Goal: Task Accomplishment & Management: Manage account settings

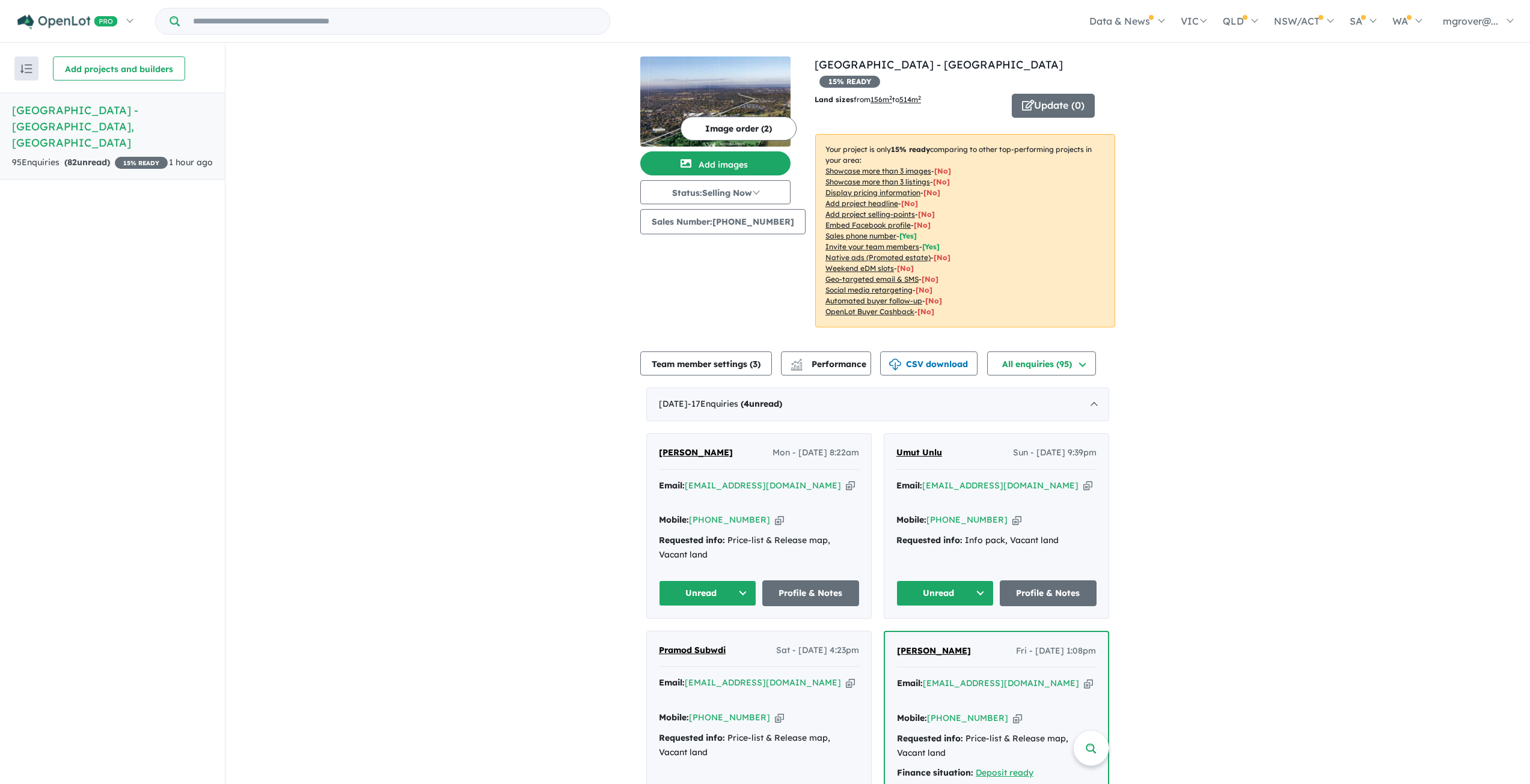
click at [733, 580] on button "Unread" at bounding box center [707, 593] width 98 height 26
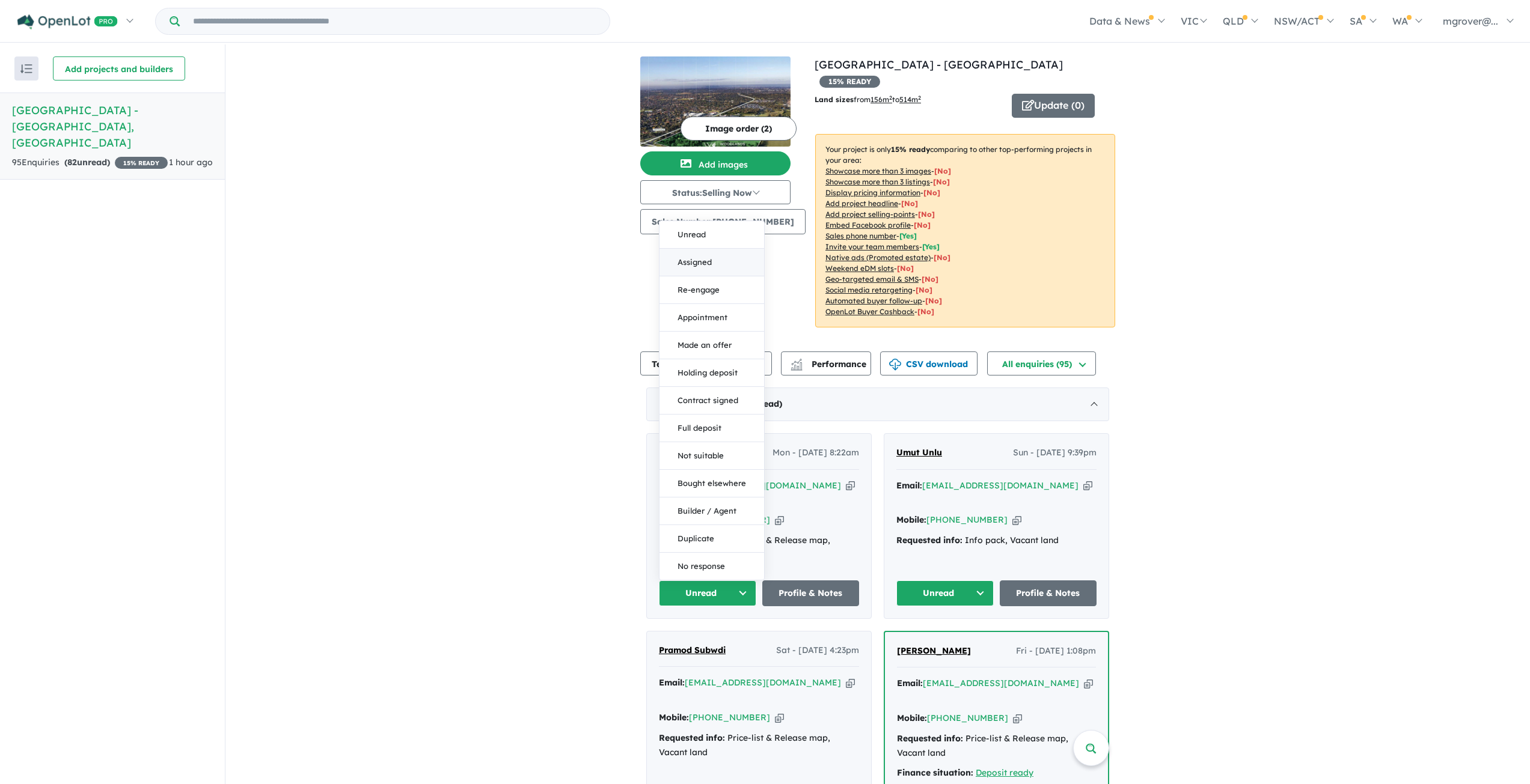
click at [701, 249] on button "Assigned" at bounding box center [712, 263] width 104 height 28
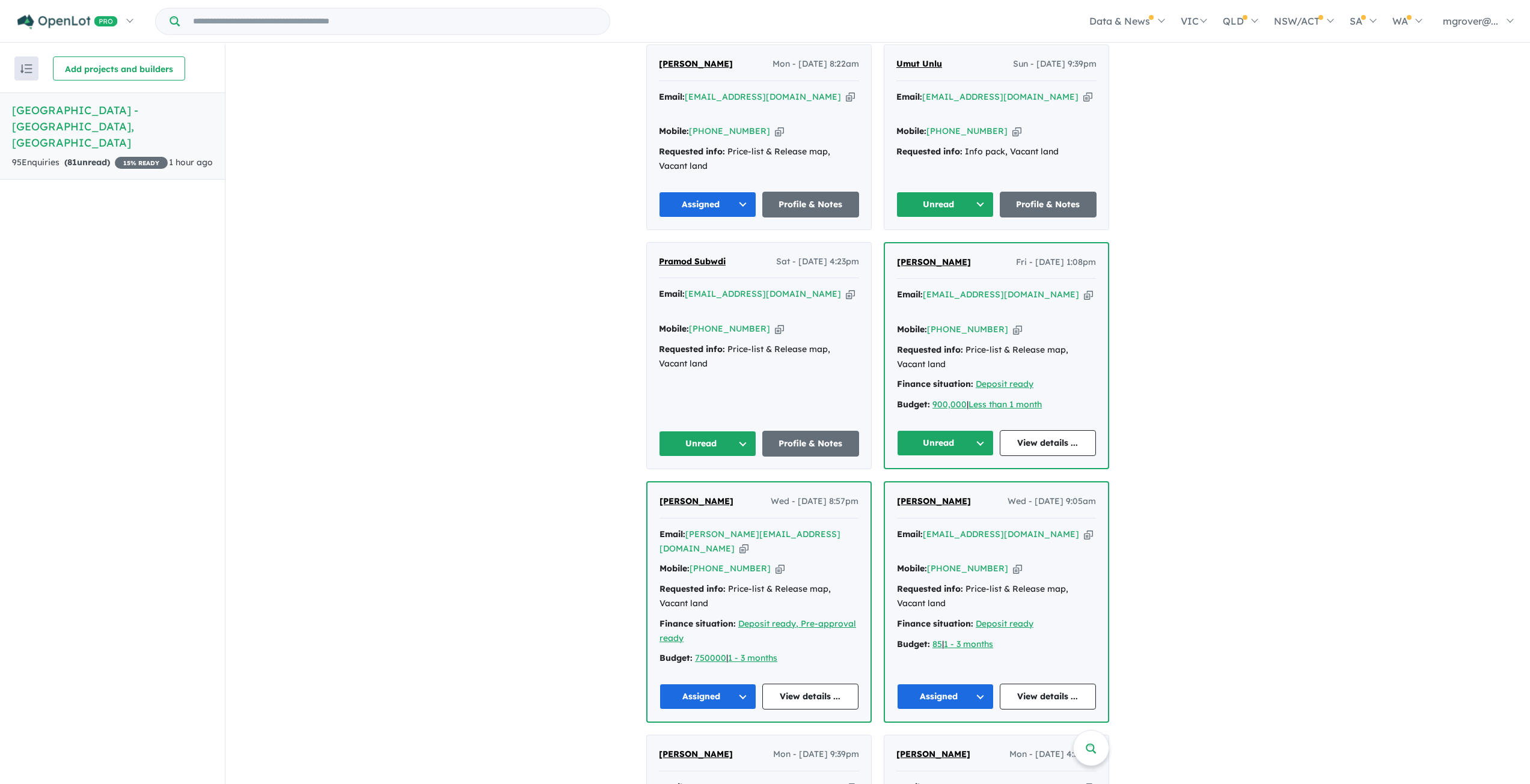
scroll to position [421, 0]
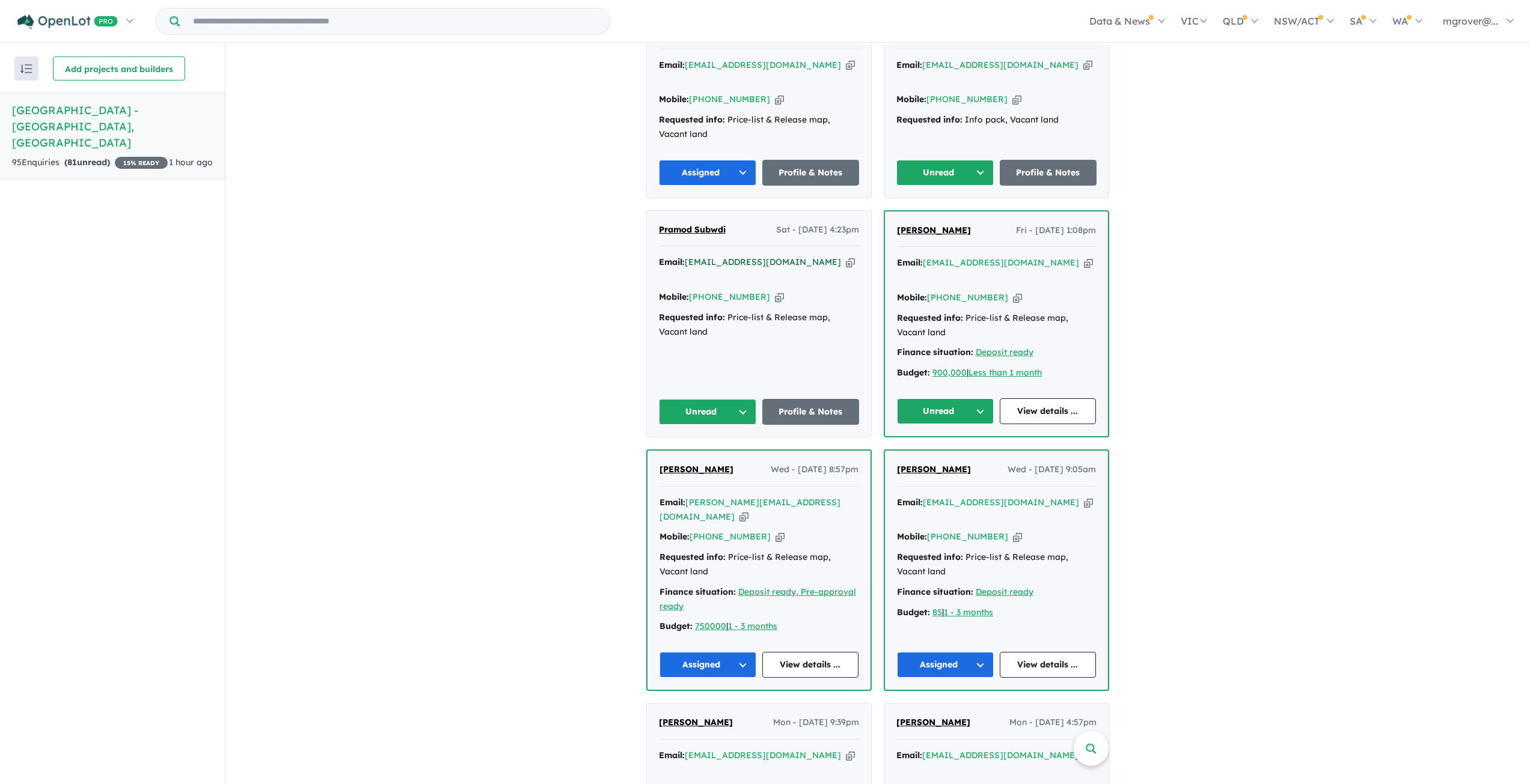
click at [739, 257] on a%20Woodlands%20Park%20Estate%20-%20Greenvale"] "[EMAIL_ADDRESS][DOMAIN_NAME]" at bounding box center [763, 262] width 156 height 11
click at [808, 399] on link "Profile & Notes" at bounding box center [810, 411] width 98 height 26
click at [740, 399] on button "Unread" at bounding box center [707, 411] width 98 height 26
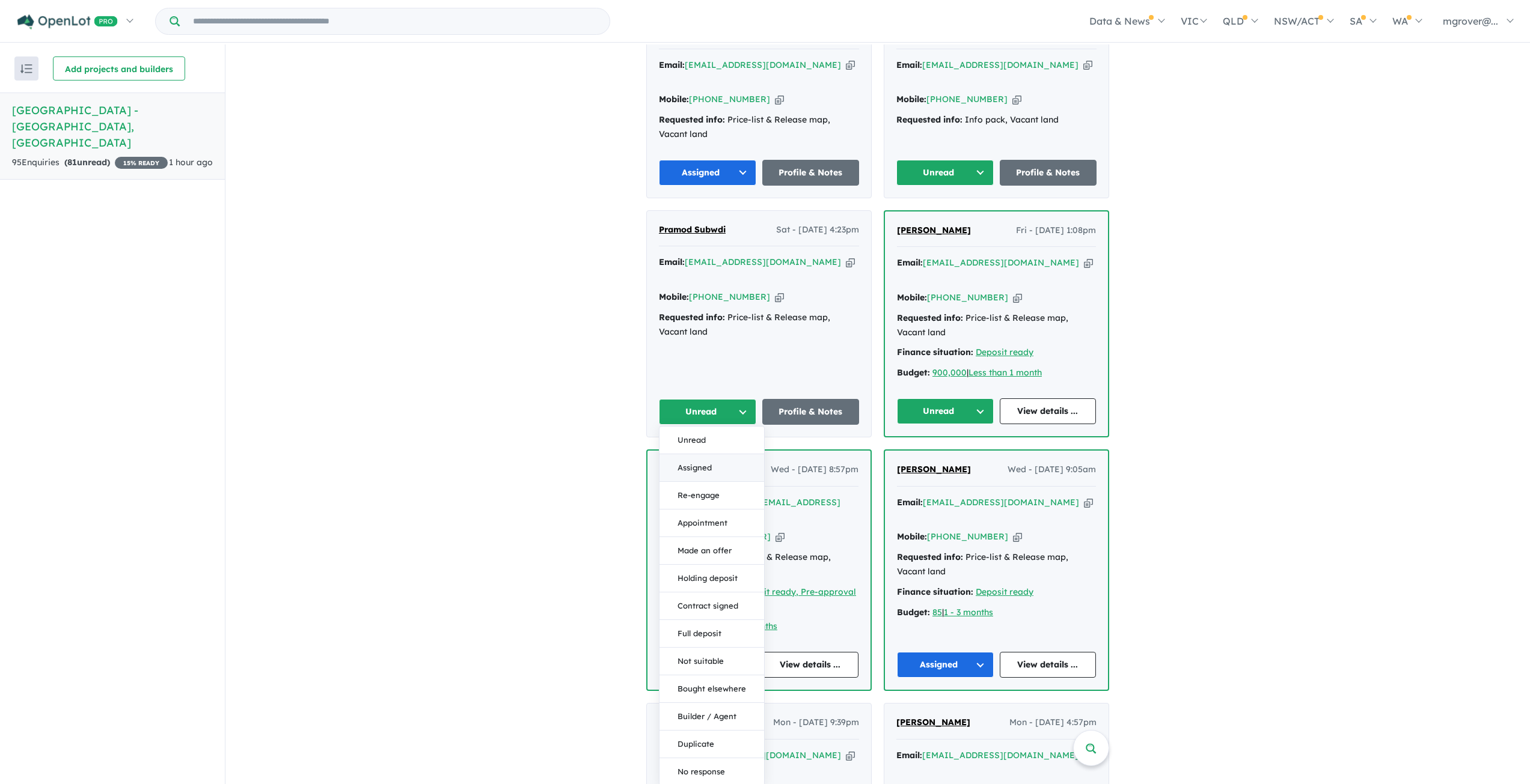
click at [709, 454] on button "Assigned" at bounding box center [712, 467] width 104 height 28
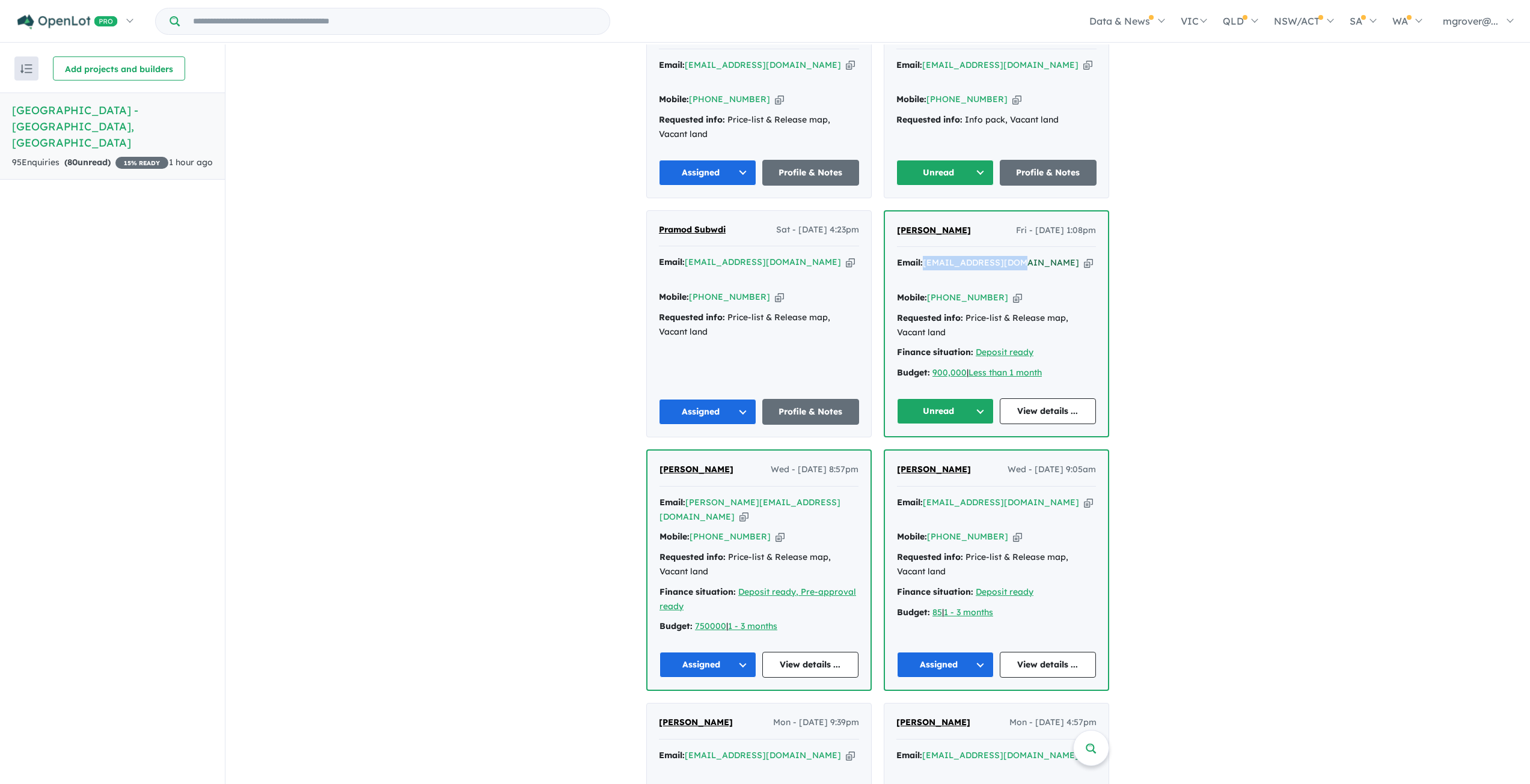
drag, startPoint x: 1021, startPoint y: 234, endPoint x: 925, endPoint y: 233, distance: 96.0
click at [925, 256] on div "Email: margaya@outlook.com Copied!" at bounding box center [996, 270] width 199 height 29
copy a%20Woodlands%20Park%20Estate%20-%20Greenvale"] "margaya@outlook.com"
click at [979, 399] on button "Unread" at bounding box center [945, 411] width 97 height 26
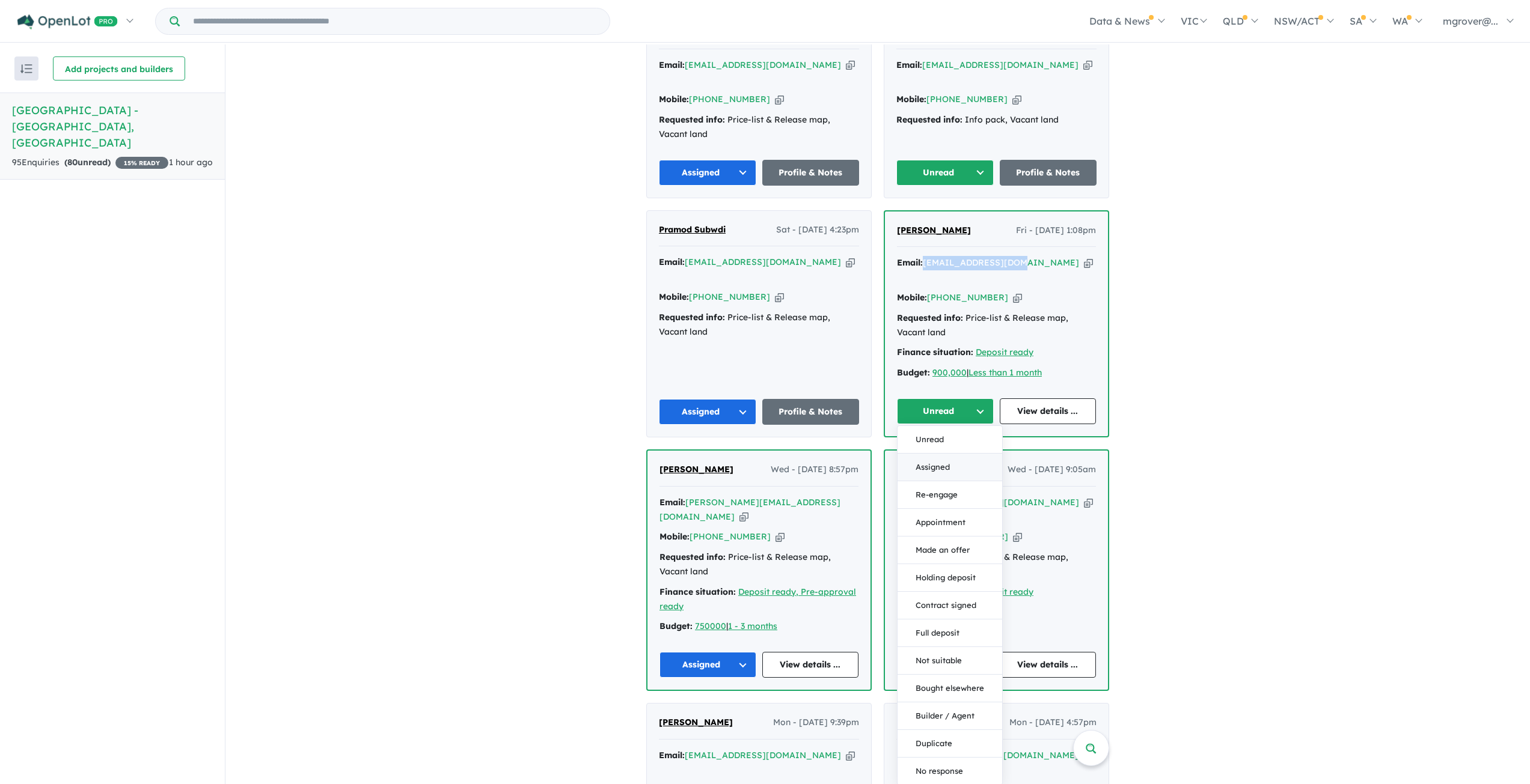
click at [918, 454] on button "Assigned" at bounding box center [949, 467] width 104 height 28
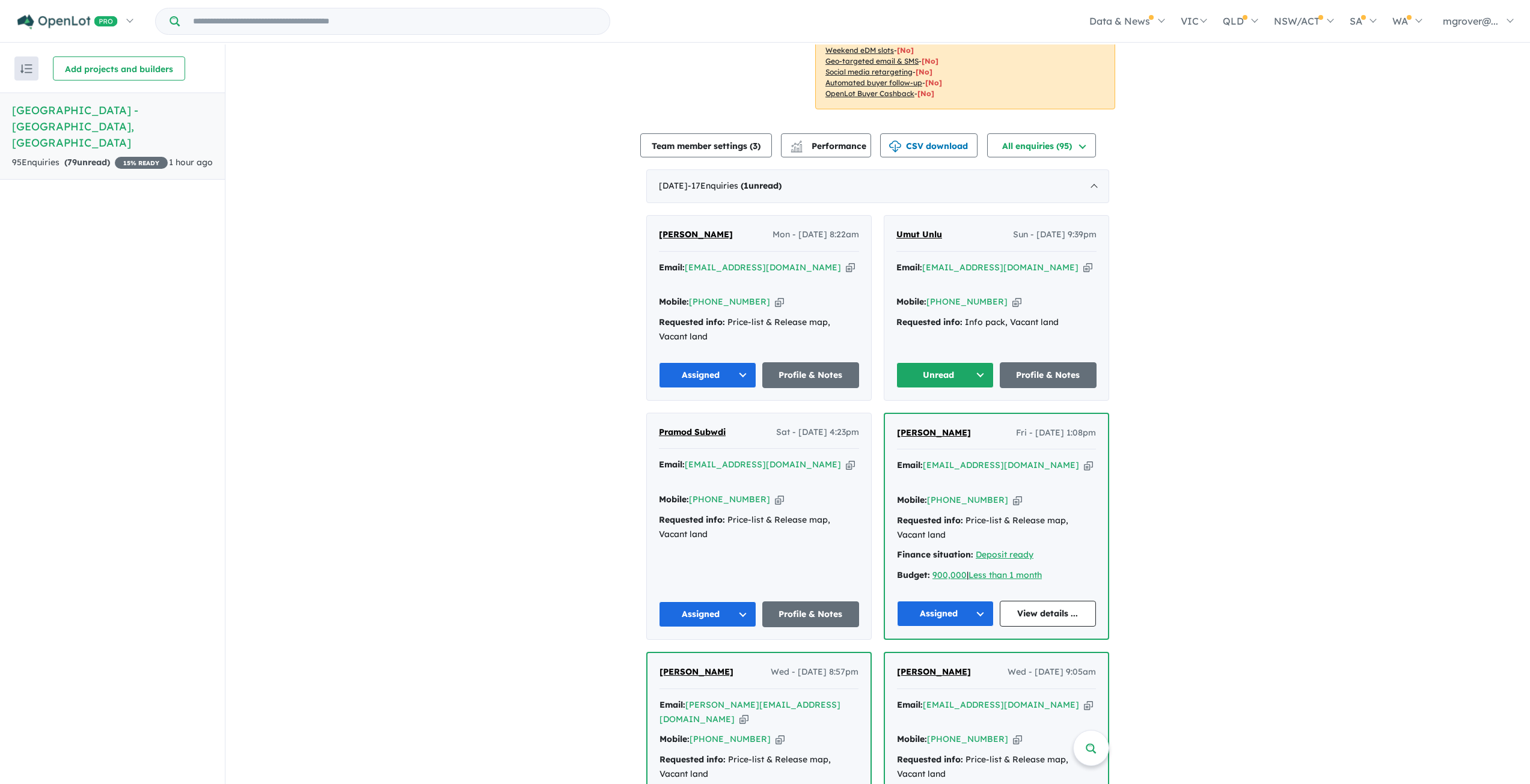
scroll to position [181, 0]
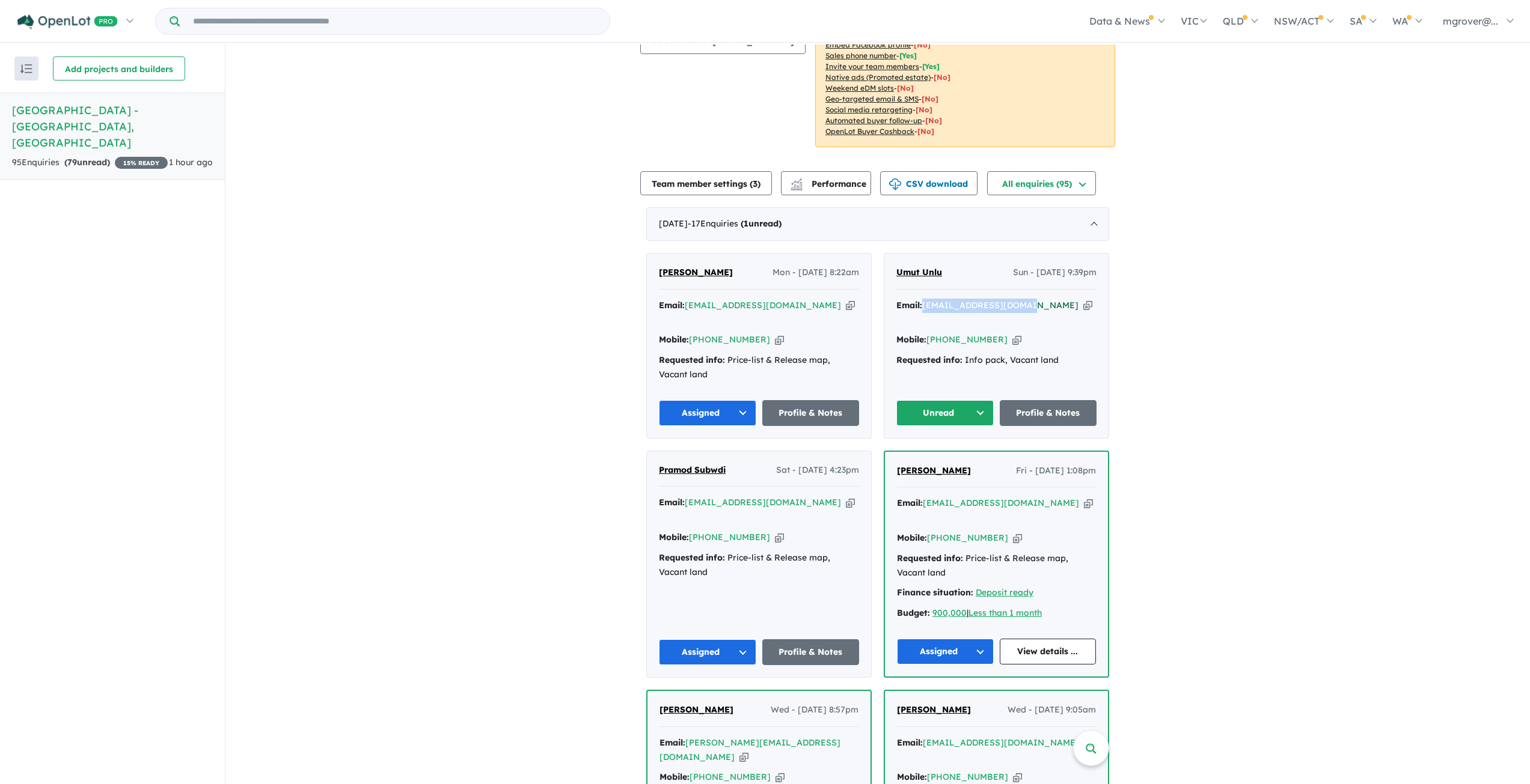
drag, startPoint x: 1022, startPoint y: 289, endPoint x: 923, endPoint y: 294, distance: 99.1
click at [923, 298] on div "Email: umut.unlu@hotmail.com Copied!" at bounding box center [996, 313] width 200 height 29
copy a%20Woodlands%20Park%20Estate%20-%20Greenvale"] "umut.unlu@hotmail.com"
click at [981, 400] on button "Unread" at bounding box center [945, 412] width 98 height 26
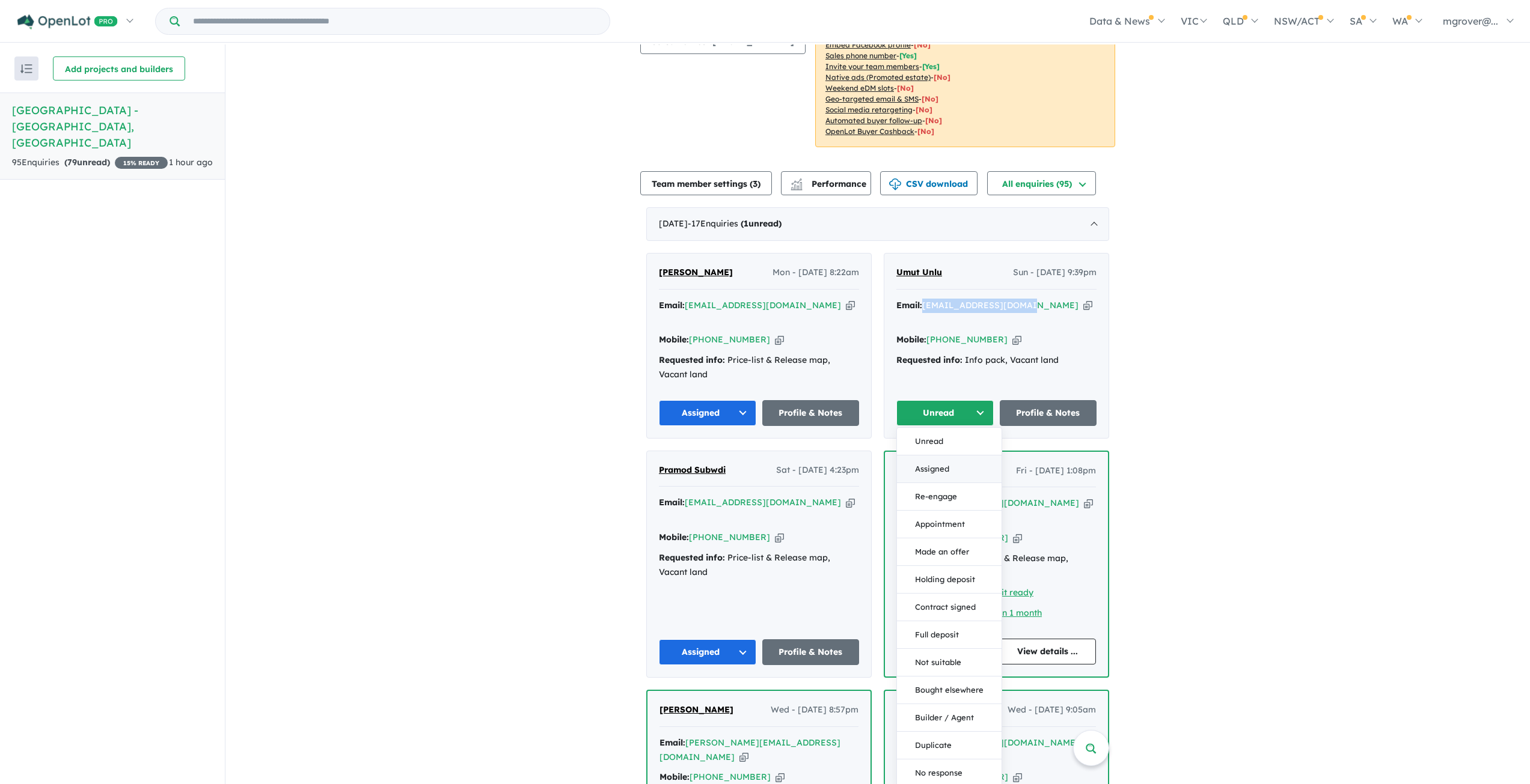
click at [941, 456] on button "Assigned" at bounding box center [949, 469] width 104 height 28
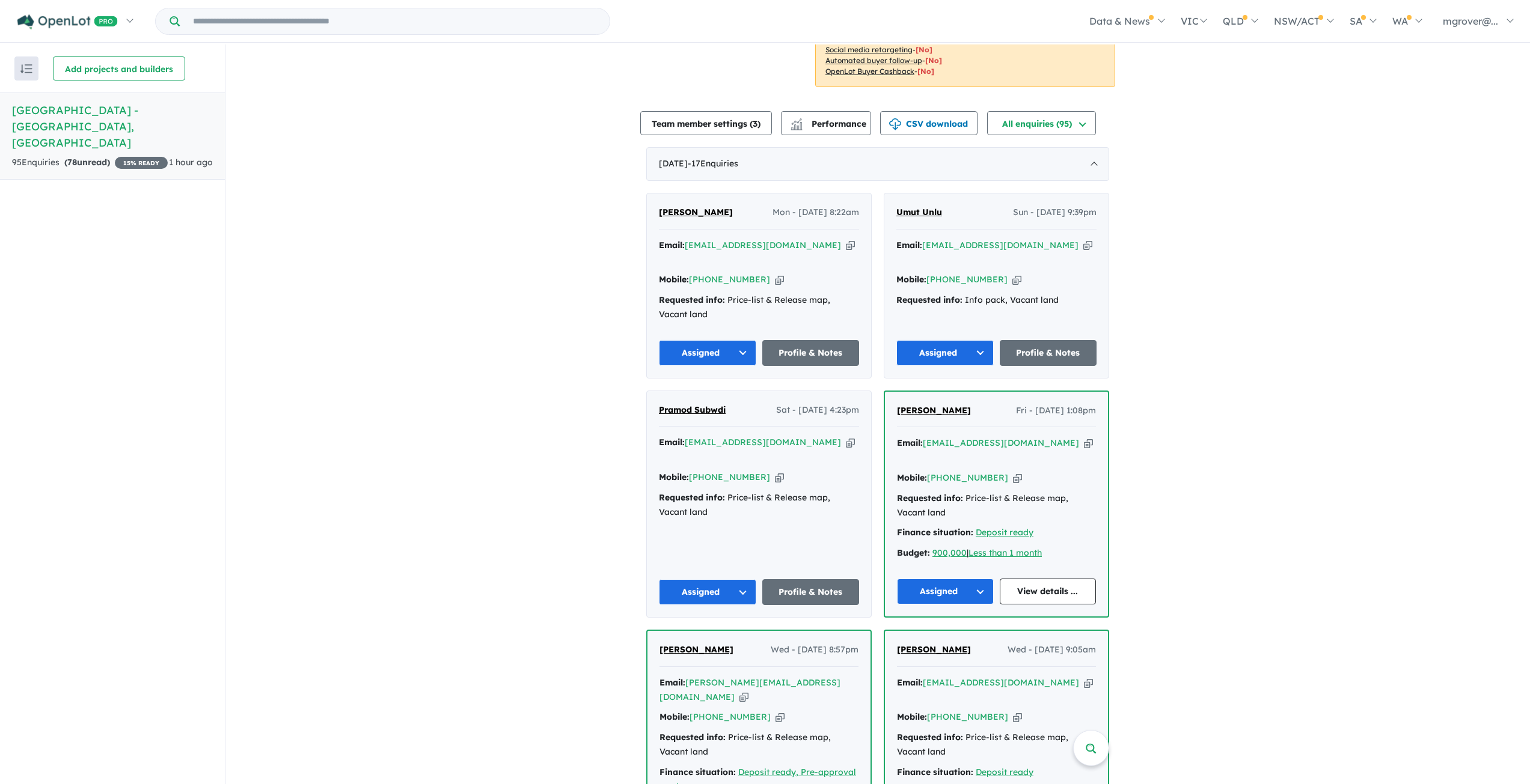
scroll to position [1, 0]
drag, startPoint x: 1474, startPoint y: 400, endPoint x: 1473, endPoint y: 387, distance: 13.0
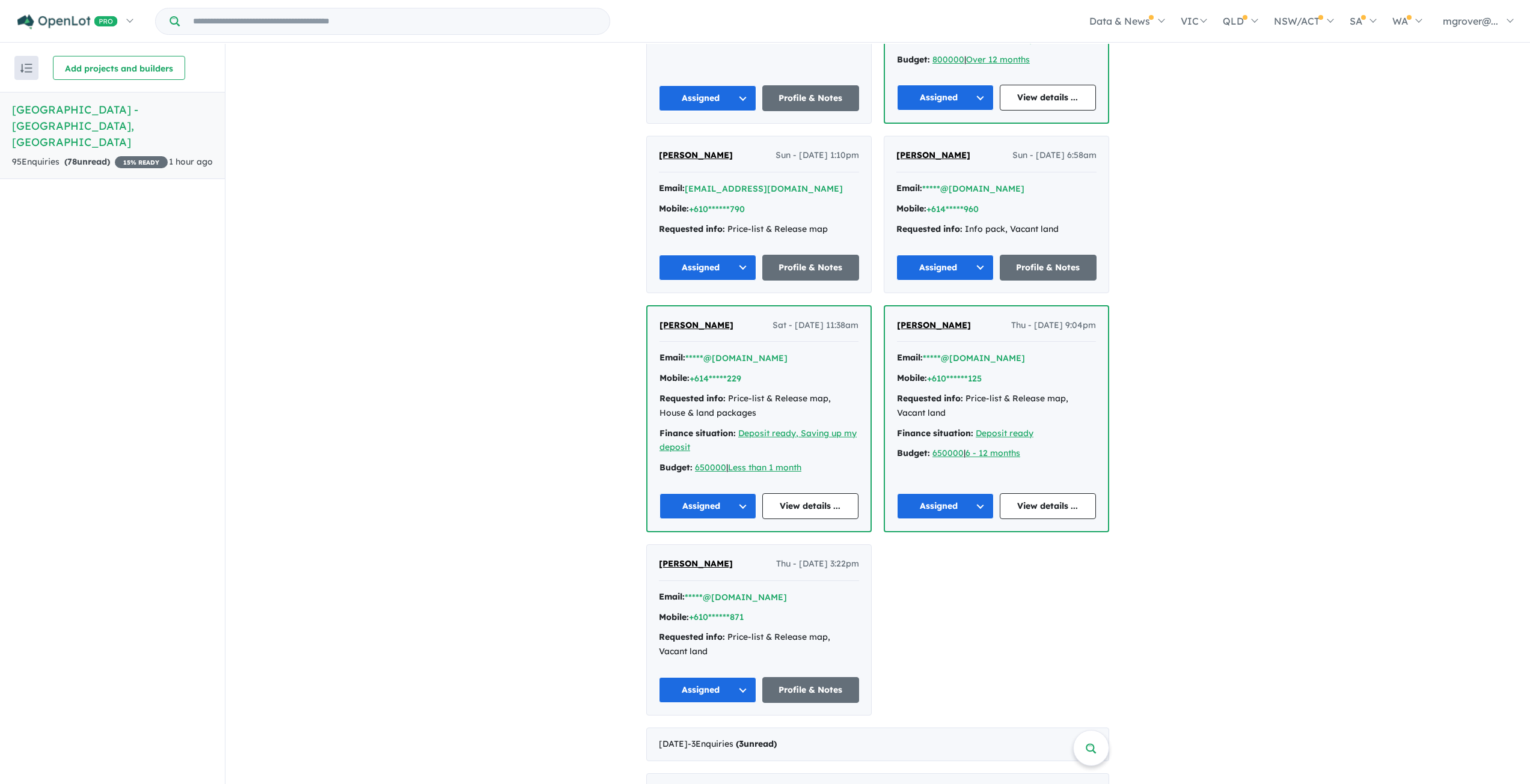
scroll to position [1622, 0]
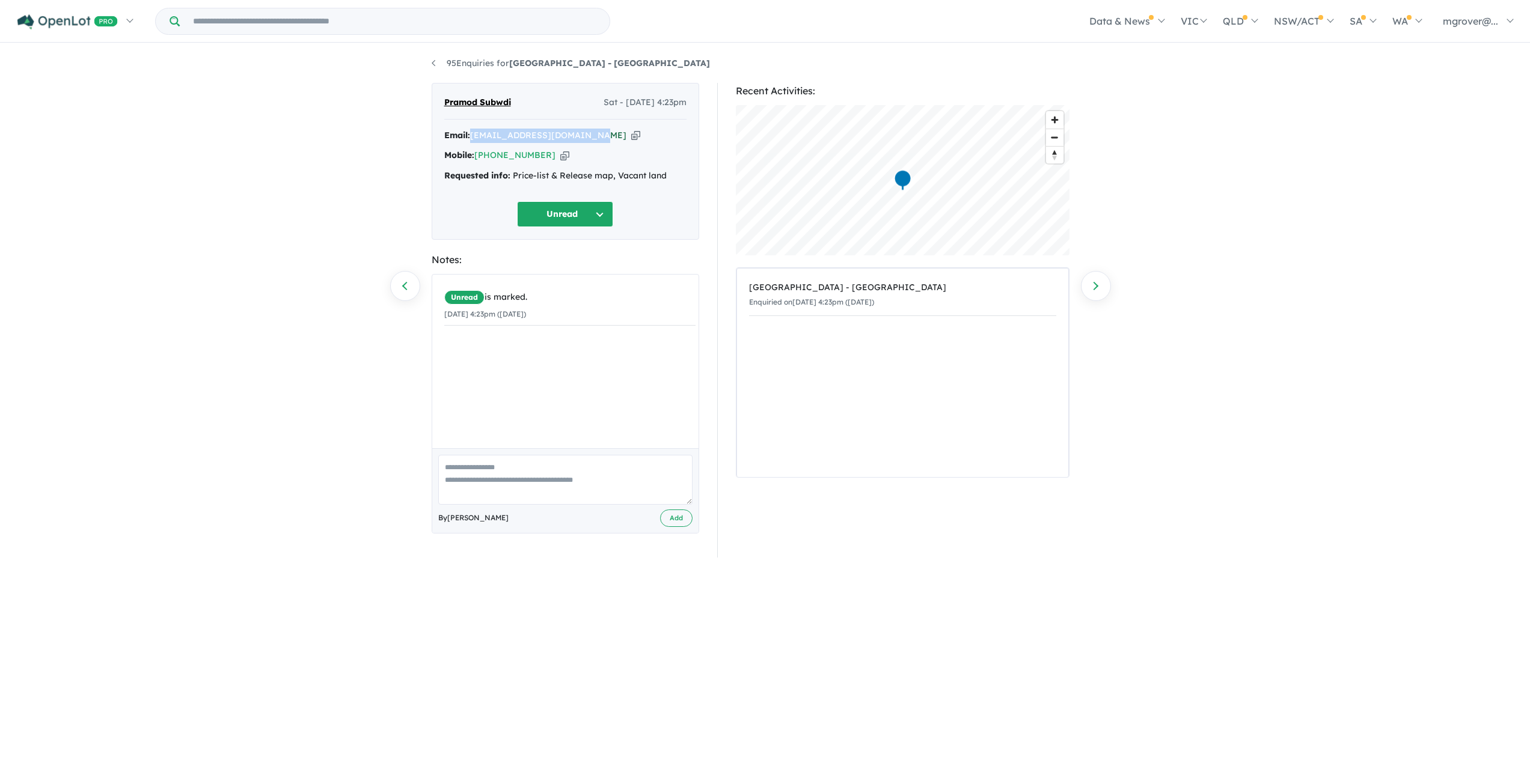
drag, startPoint x: 595, startPoint y: 133, endPoint x: 475, endPoint y: 133, distance: 120.0
click at [475, 133] on div "Email: pramod.subedi19@gmail.com Copied!" at bounding box center [565, 135] width 242 height 14
copy a%20Woodlands%20Park%20Estate%20-%20Greenvale"] "[EMAIL_ADDRESS][DOMAIN_NAME]"
click at [75, 292] on div "95 Enquiries for Woodlands Park Estate - Greenvale Previous enquiry Next enquir…" at bounding box center [765, 415] width 1530 height 742
